Goal: Transaction & Acquisition: Purchase product/service

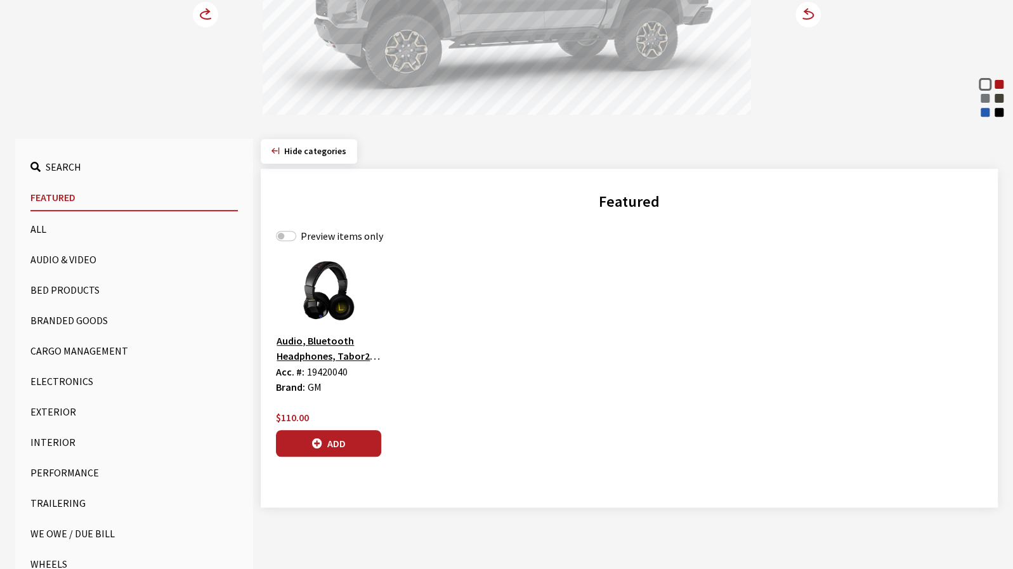
scroll to position [317, 0]
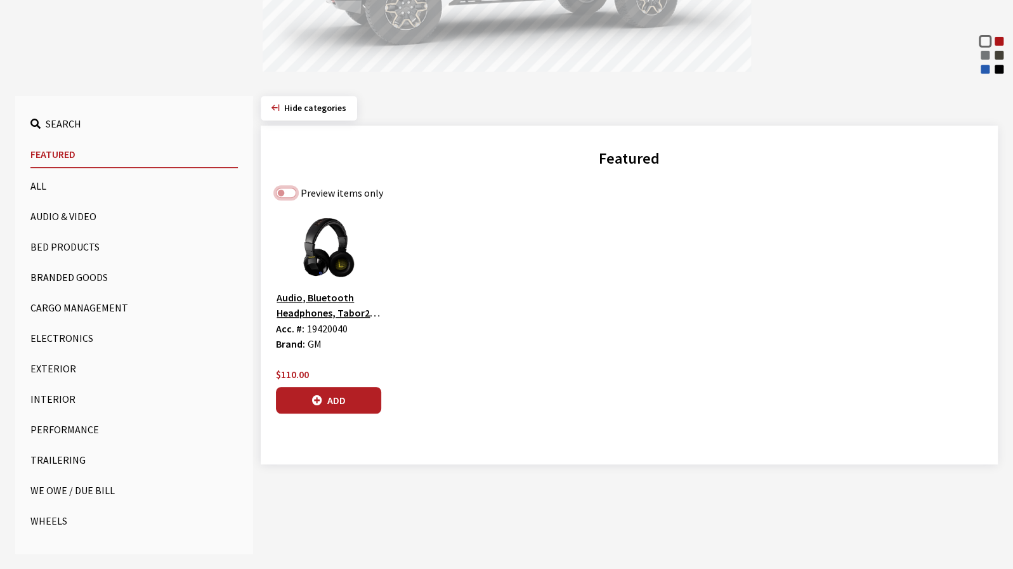
click at [284, 193] on input "Preview items only" at bounding box center [286, 193] width 20 height 10
checkbox input "true"
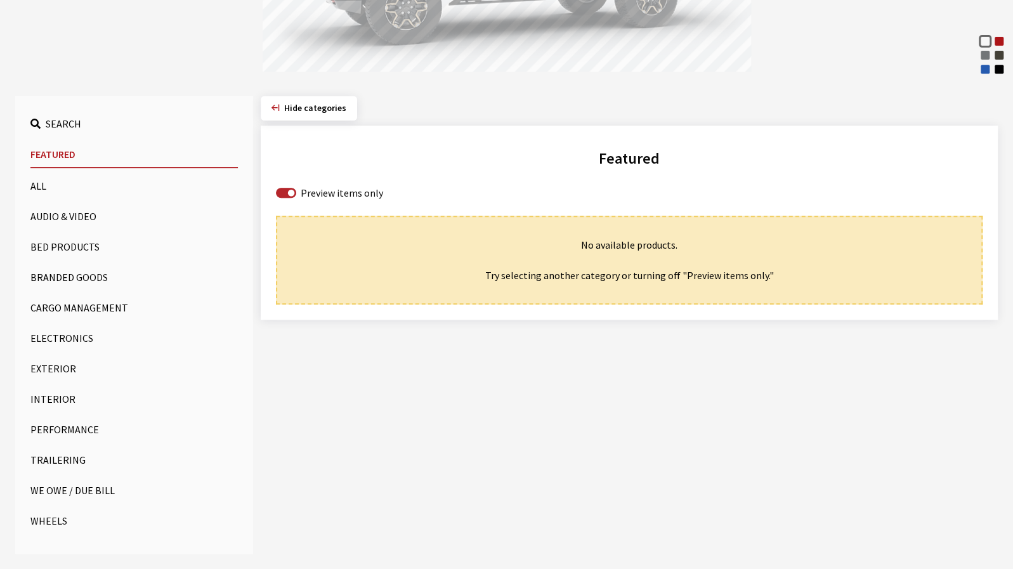
click at [87, 187] on button "All" at bounding box center [133, 185] width 207 height 25
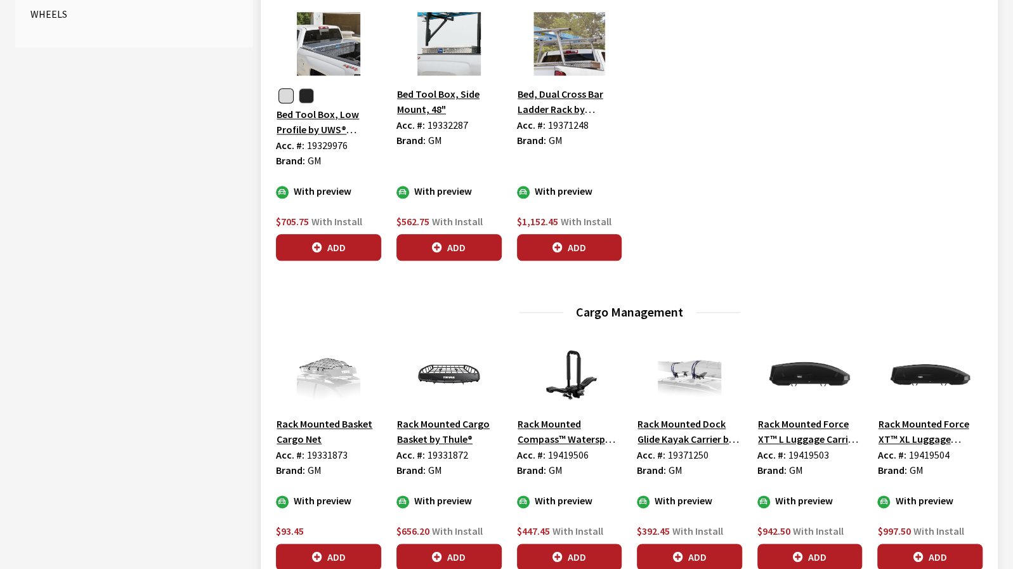
scroll to position [951, 0]
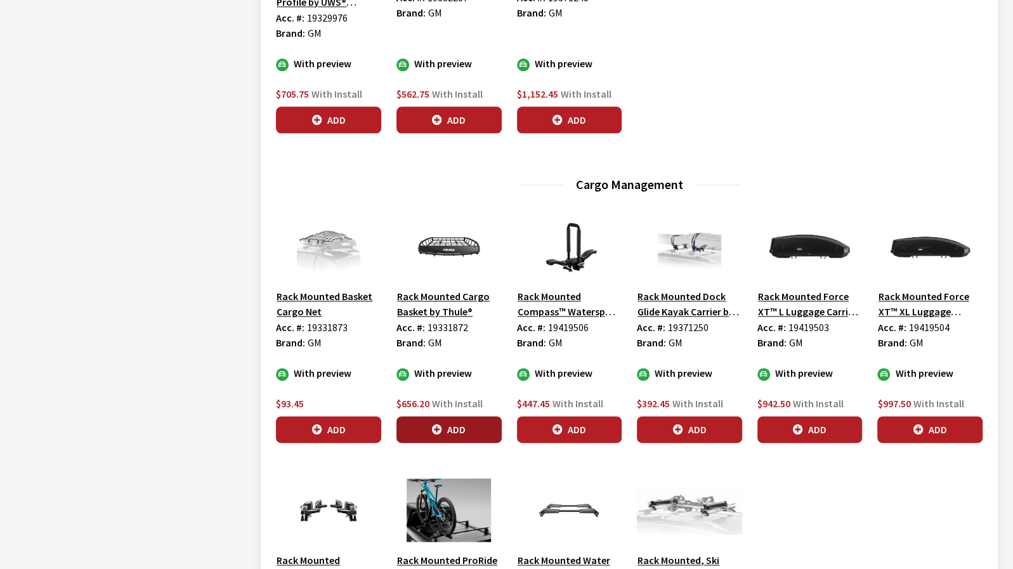
click at [454, 430] on button "Add" at bounding box center [448, 429] width 105 height 27
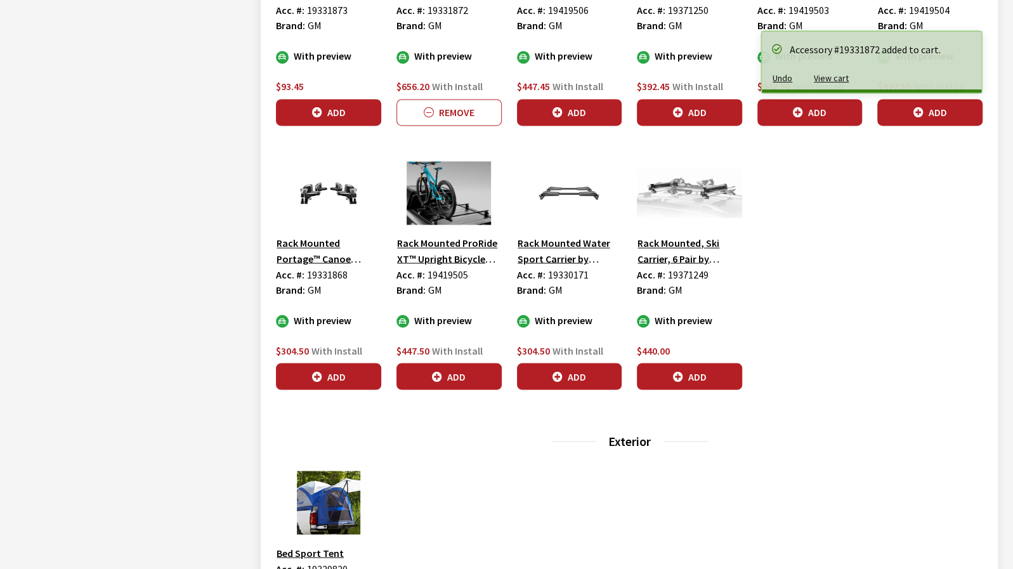
scroll to position [1458, 0]
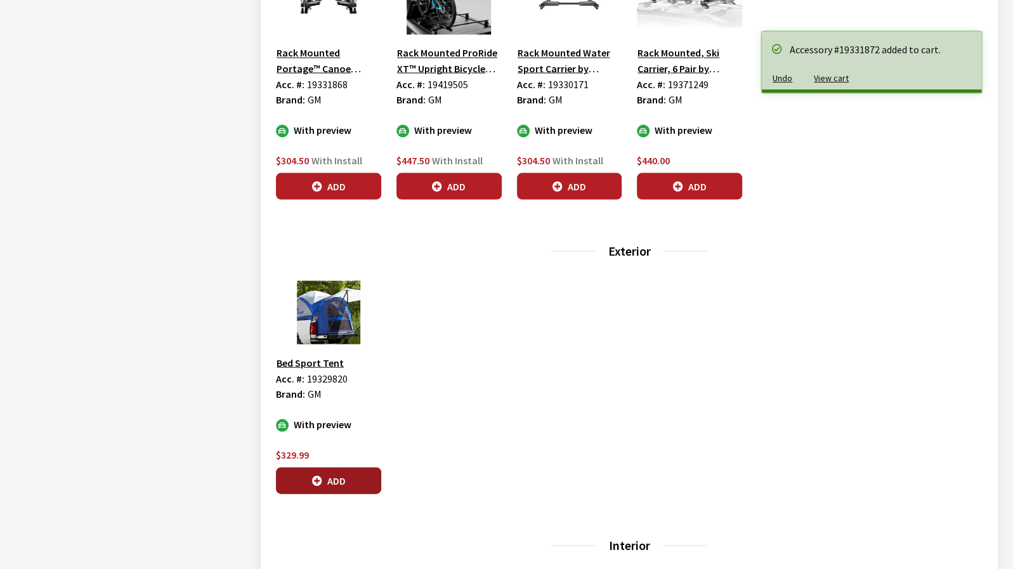
click at [360, 485] on button "Add" at bounding box center [328, 480] width 105 height 27
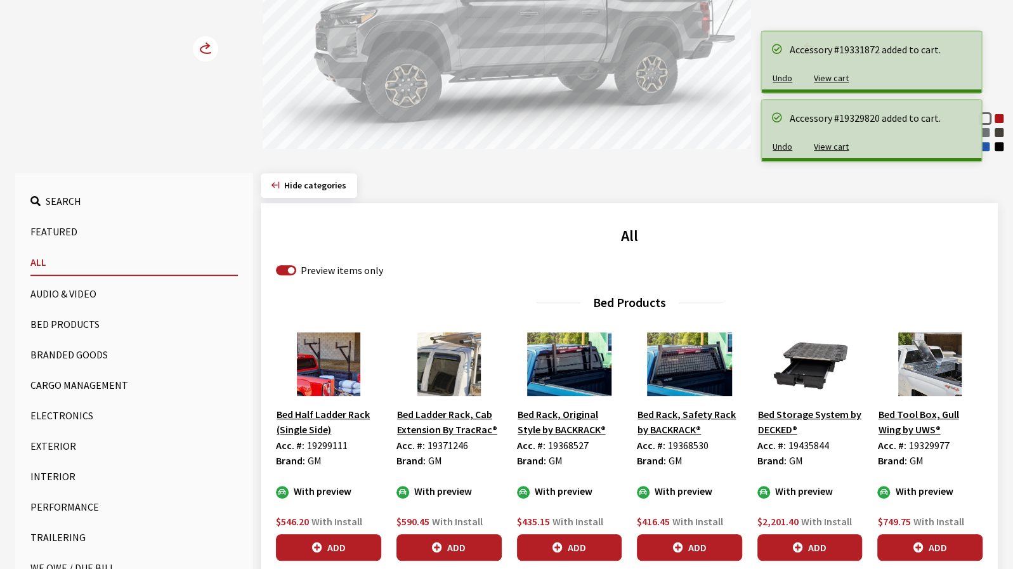
scroll to position [0, 0]
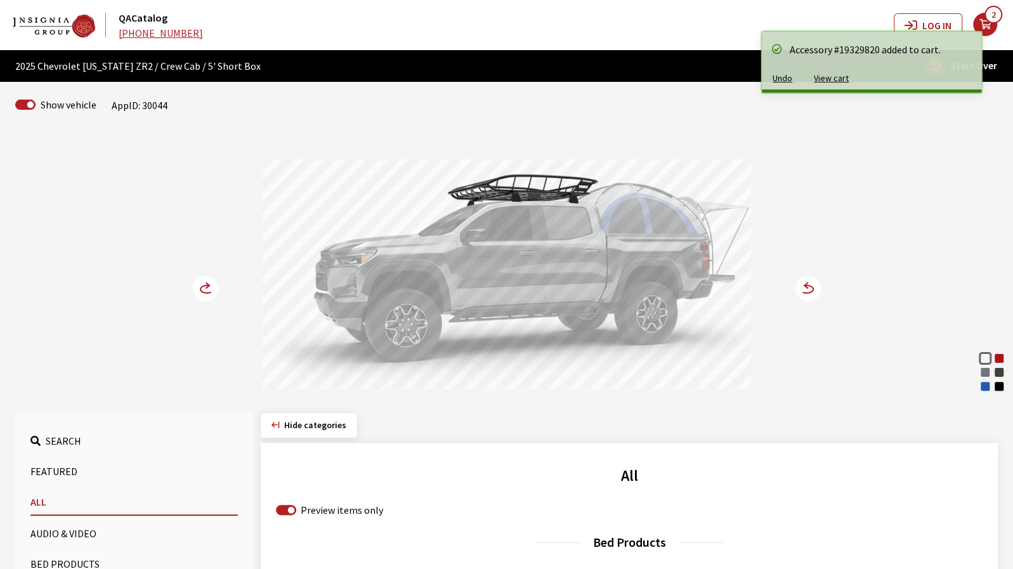
click at [812, 291] on circle at bounding box center [807, 288] width 25 height 25
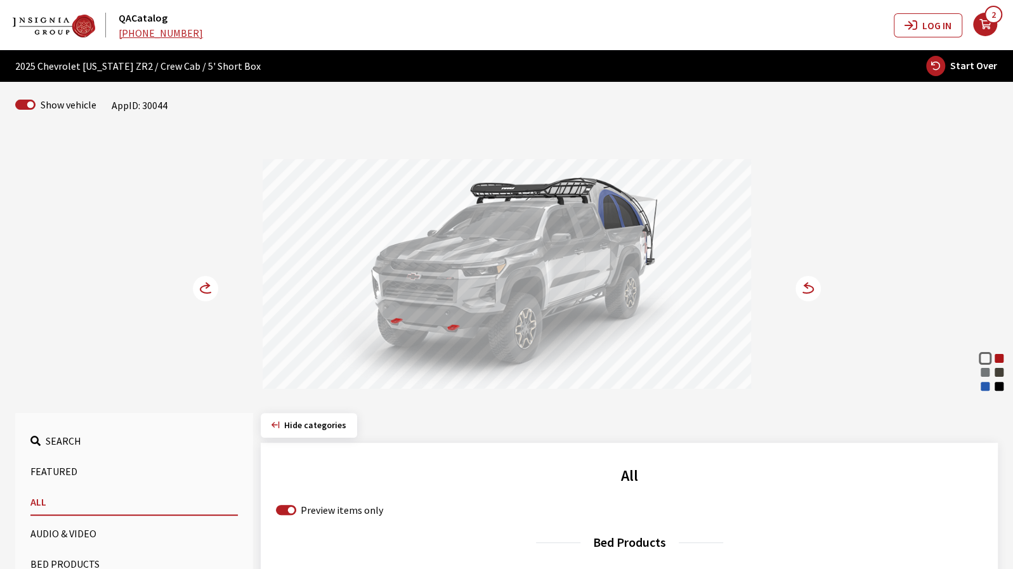
click at [812, 291] on circle at bounding box center [807, 288] width 25 height 25
